Goal: Transaction & Acquisition: Subscribe to service/newsletter

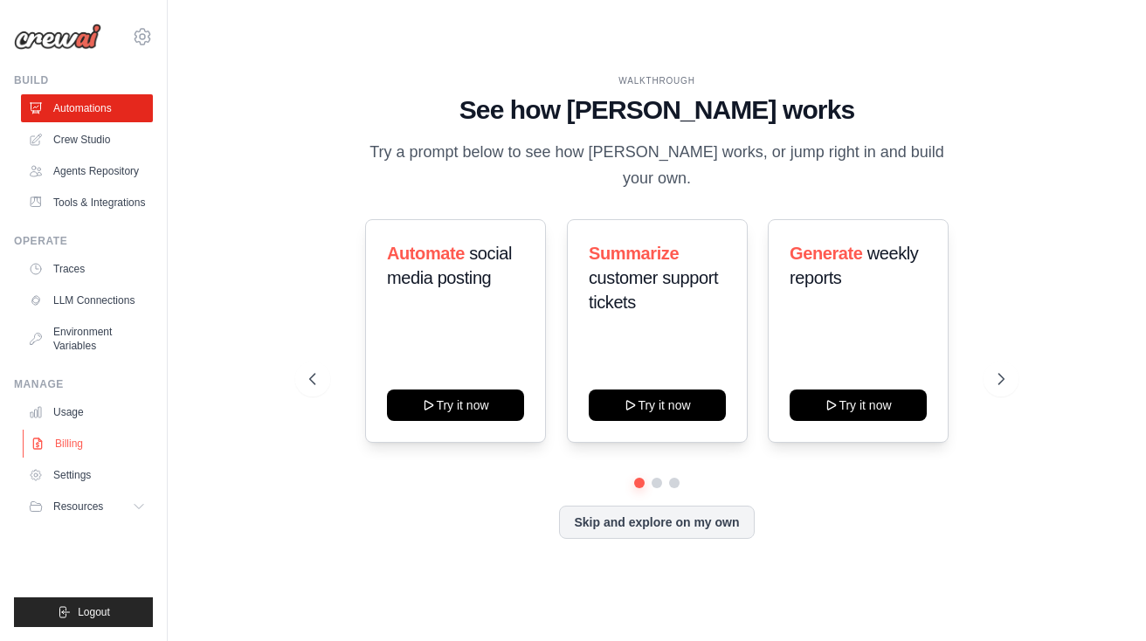
click at [73, 458] on link "Billing" at bounding box center [89, 444] width 132 height 28
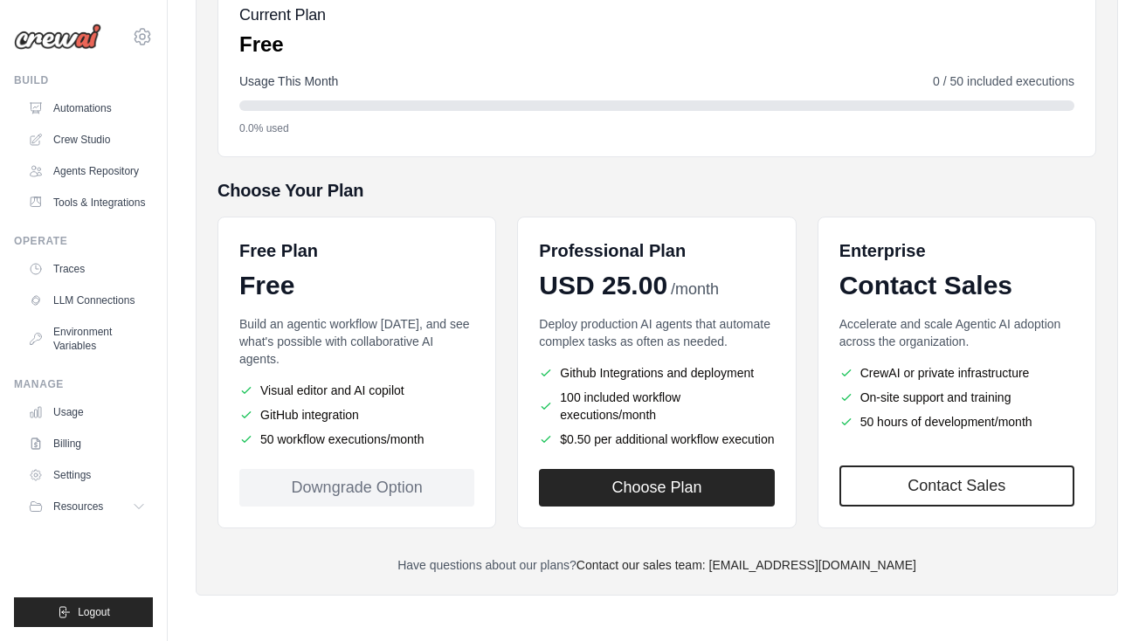
scroll to position [246, 0]
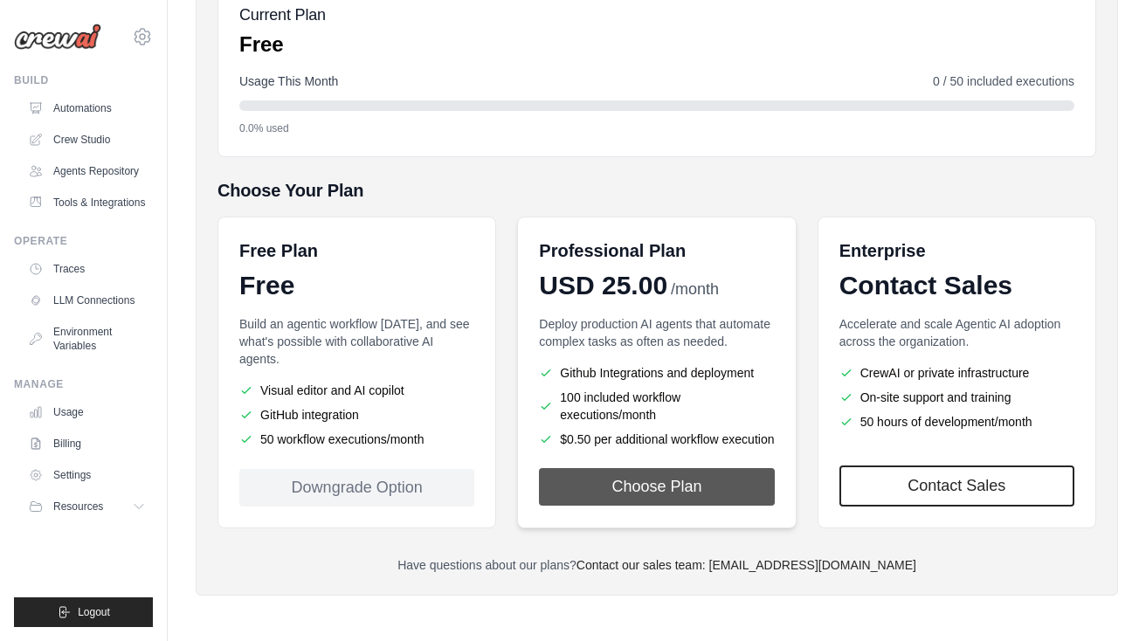
click at [667, 496] on button "Choose Plan" at bounding box center [656, 487] width 235 height 38
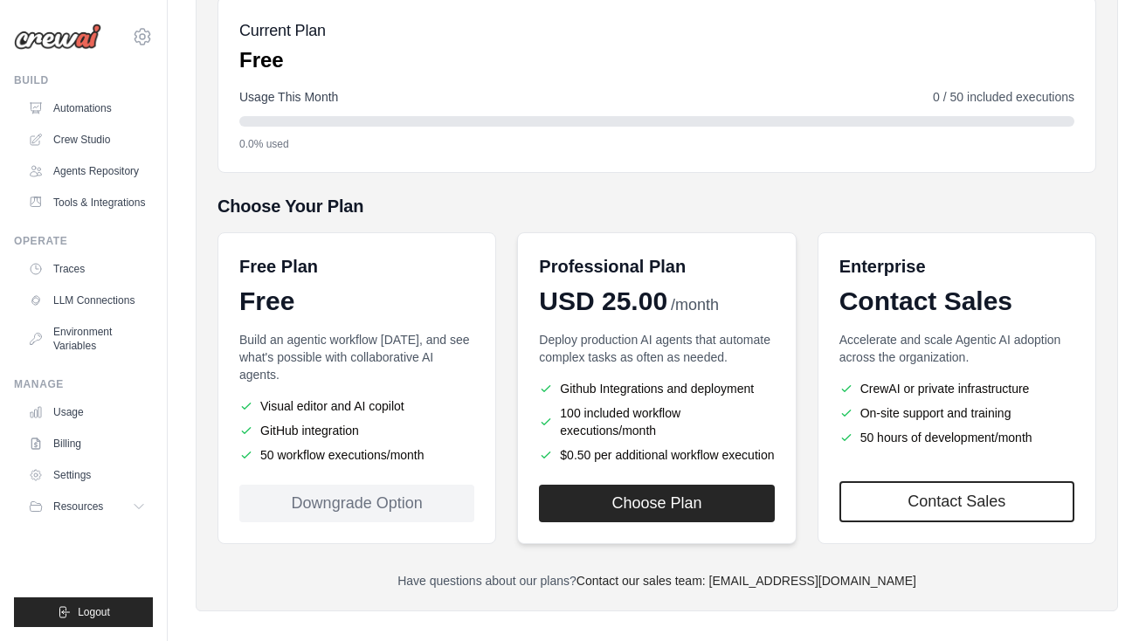
scroll to position [256, 0]
